Goal: Task Accomplishment & Management: Manage account settings

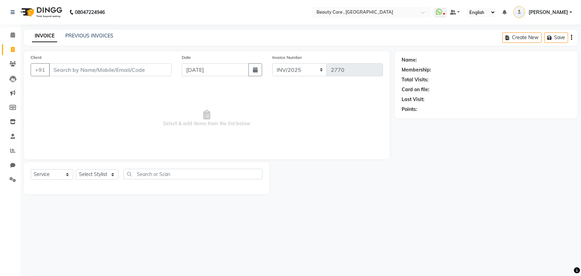
select select "service"
drag, startPoint x: 564, startPoint y: 8, endPoint x: 567, endPoint y: 13, distance: 5.5
click at [567, 13] on link "[PERSON_NAME]" at bounding box center [542, 12] width 59 height 11
click at [567, 13] on span "[PERSON_NAME]" at bounding box center [547, 12] width 39 height 7
click at [562, 13] on span "[PERSON_NAME]" at bounding box center [547, 12] width 39 height 7
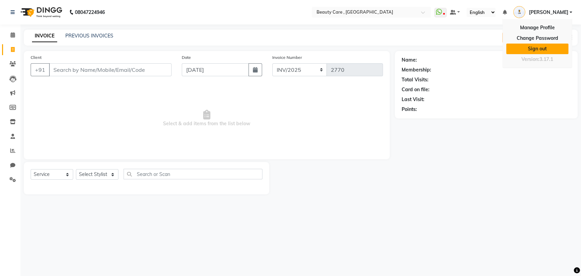
click at [541, 45] on link "Sign out" at bounding box center [537, 49] width 62 height 11
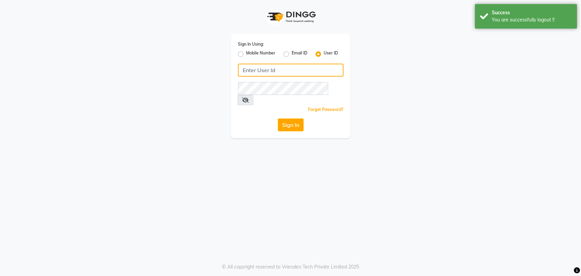
type input "9850407724"
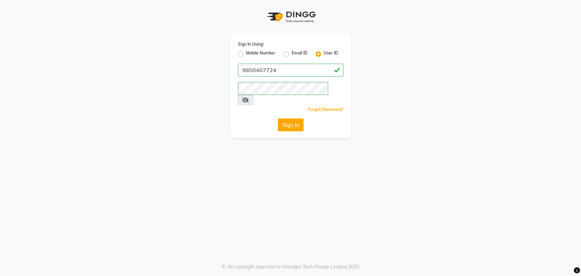
click at [246, 56] on label "Mobile Number" at bounding box center [260, 54] width 29 height 8
click at [246, 54] on input "Mobile Number" at bounding box center [248, 52] width 4 height 4
radio input "true"
radio input "false"
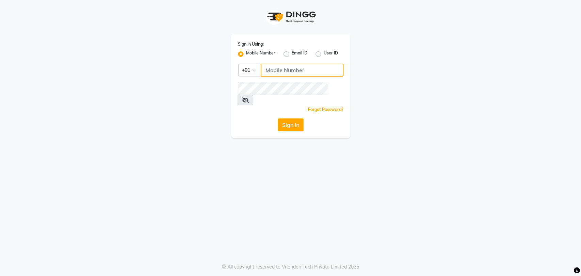
click at [272, 69] on input "Username" at bounding box center [302, 70] width 83 height 13
click at [297, 118] on button "Sign In" at bounding box center [291, 124] width 26 height 13
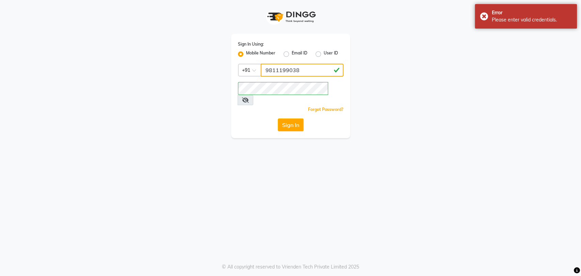
click at [298, 71] on input "9811199038" at bounding box center [302, 70] width 83 height 13
click at [293, 118] on button "Sign In" at bounding box center [291, 124] width 26 height 13
click at [310, 74] on input "9811199038" at bounding box center [302, 70] width 83 height 13
type input "9899966156"
click at [296, 118] on button "Sign In" at bounding box center [291, 124] width 26 height 13
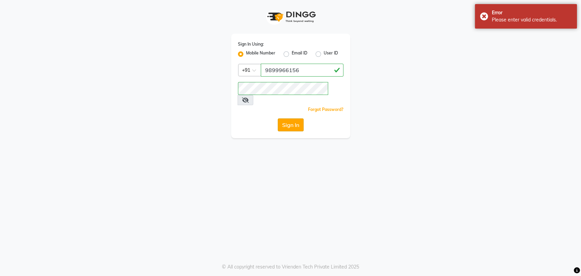
click at [296, 118] on button "Sign In" at bounding box center [291, 124] width 26 height 13
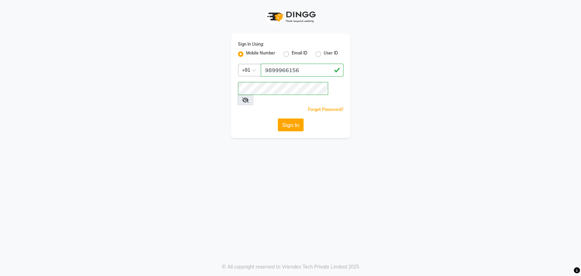
click at [191, 188] on div "Sign In Using: Mobile Number Email ID User ID Country Code × [PHONE_NUMBER] Rem…" at bounding box center [290, 138] width 581 height 276
click at [316, 67] on input "9850407724" at bounding box center [302, 70] width 83 height 13
click at [294, 118] on button "Sign In" at bounding box center [291, 124] width 26 height 13
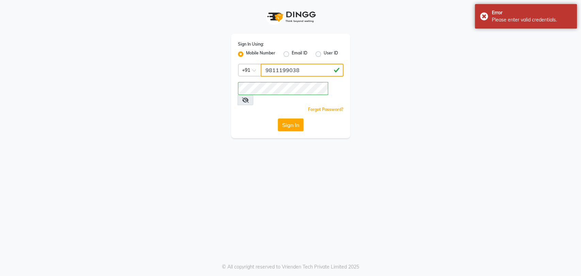
click at [304, 65] on input "9811199038" at bounding box center [302, 70] width 83 height 13
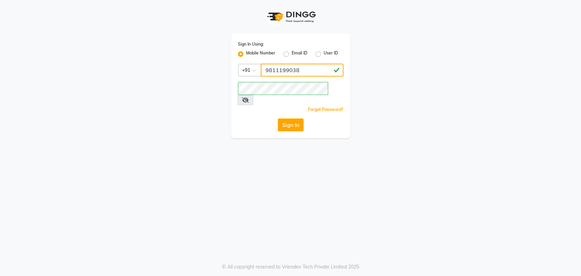
click at [315, 71] on input "9811199038" at bounding box center [302, 70] width 83 height 13
click at [297, 118] on button "Sign In" at bounding box center [291, 124] width 26 height 13
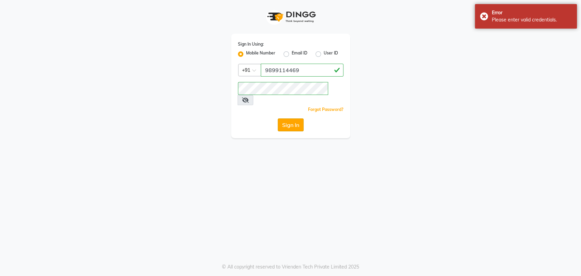
click at [301, 118] on button "Sign In" at bounding box center [291, 124] width 26 height 13
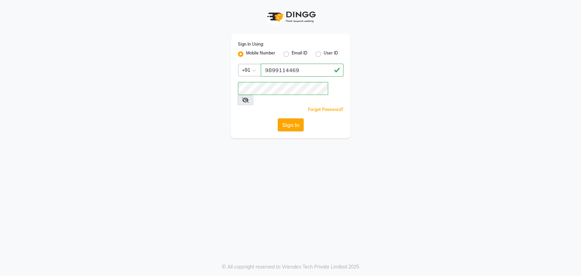
click at [294, 118] on button "Sign In" at bounding box center [291, 124] width 26 height 13
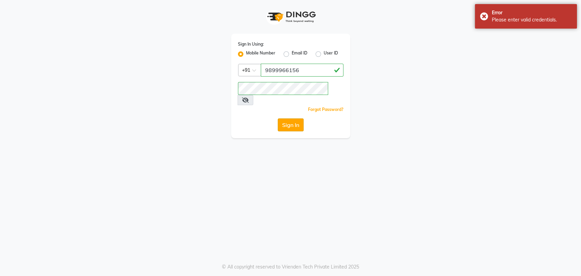
click at [297, 118] on button "Sign In" at bounding box center [291, 124] width 26 height 13
click at [296, 118] on button "Sign In" at bounding box center [291, 124] width 26 height 13
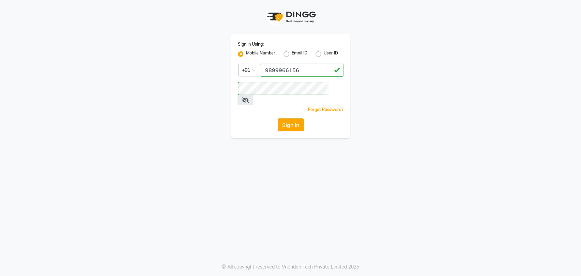
click at [292, 118] on button "Sign In" at bounding box center [291, 124] width 26 height 13
click at [303, 68] on input "9899966156" at bounding box center [302, 70] width 83 height 13
type input "9"
drag, startPoint x: 303, startPoint y: 68, endPoint x: 304, endPoint y: 77, distance: 9.2
click at [304, 77] on div "Sign In Using: Mobile Number Email ID User ID Country Code × +91 Remember me Fo…" at bounding box center [290, 86] width 119 height 104
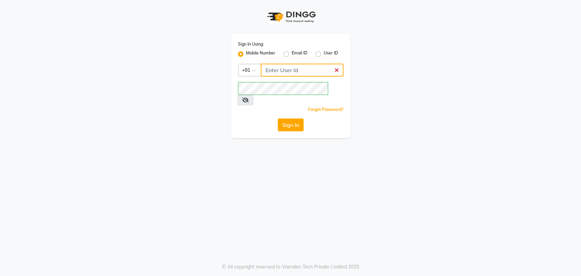
type input "9811199038"
click at [249, 97] on icon at bounding box center [245, 99] width 7 height 5
